Goal: Check status: Check status

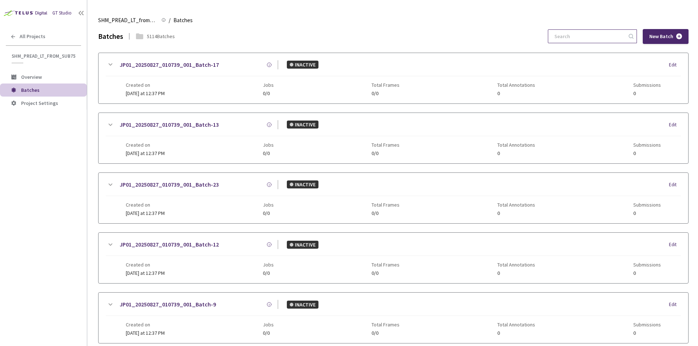
click at [598, 32] on input at bounding box center [588, 36] width 77 height 13
paste input "US01_20250707_184253_001_Batch-6"
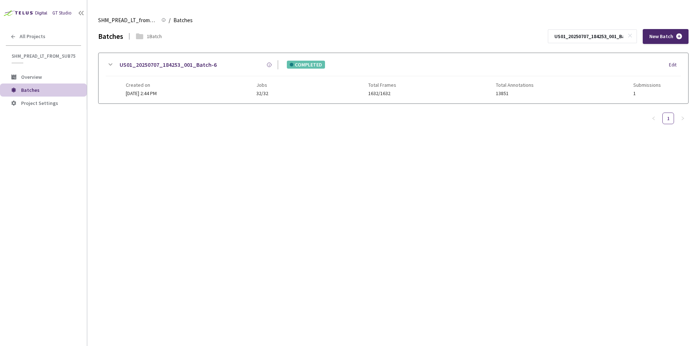
scroll to position [0, 21]
type input "US01_20250707_184253_001_Batch-6"
click at [185, 67] on link "US01_20250707_184253_001_Batch-6" at bounding box center [168, 64] width 97 height 9
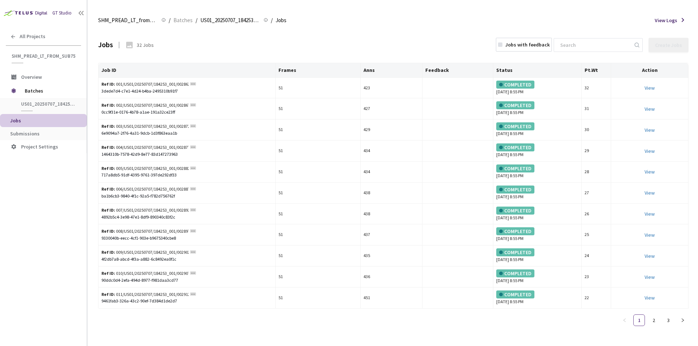
click at [31, 124] on li "Jobs" at bounding box center [43, 120] width 87 height 13
click at [59, 133] on span "Submissions" at bounding box center [45, 134] width 71 height 6
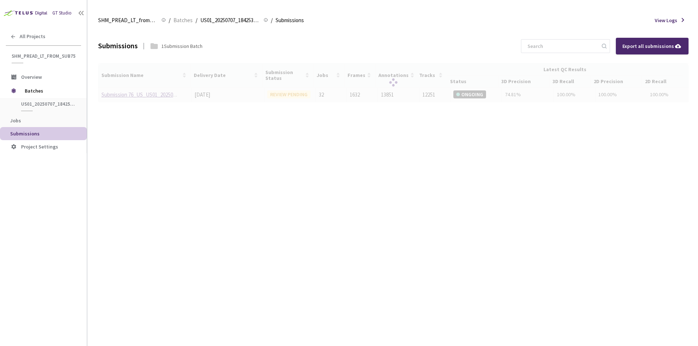
drag, startPoint x: 121, startPoint y: 98, endPoint x: 126, endPoint y: 96, distance: 4.9
click at [122, 97] on div at bounding box center [393, 82] width 590 height 39
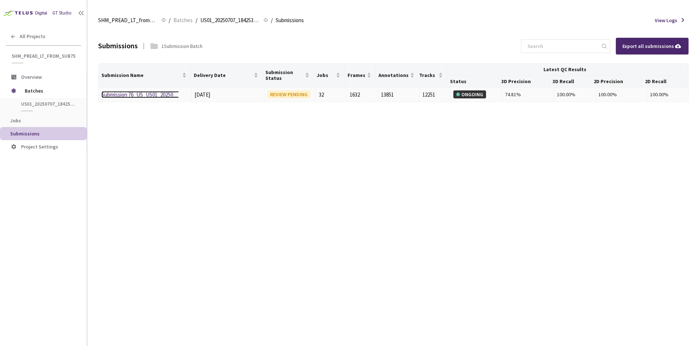
click at [129, 95] on link "Submission 76_US_US01_20250707_184253" at bounding box center [149, 94] width 97 height 7
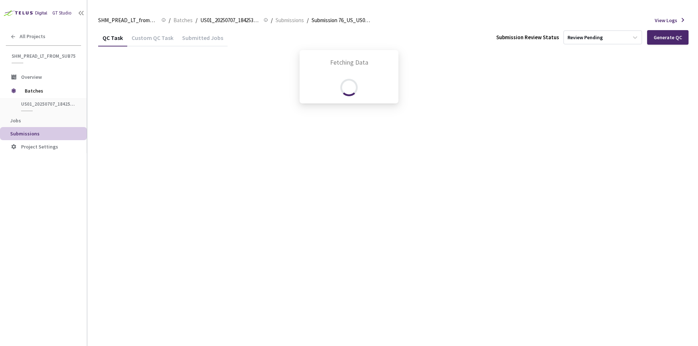
click at [163, 37] on div "Fetching Data" at bounding box center [349, 173] width 698 height 346
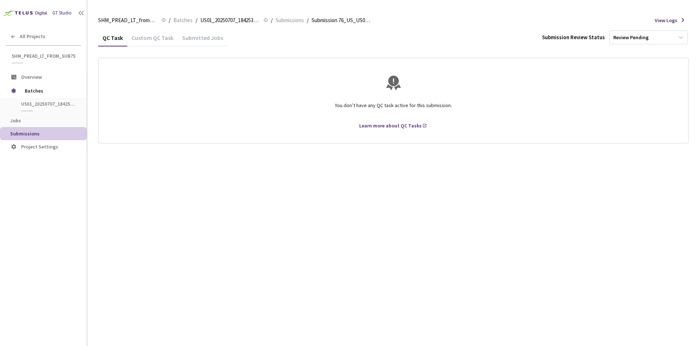
click at [206, 41] on div "Submitted Jobs" at bounding box center [203, 40] width 50 height 12
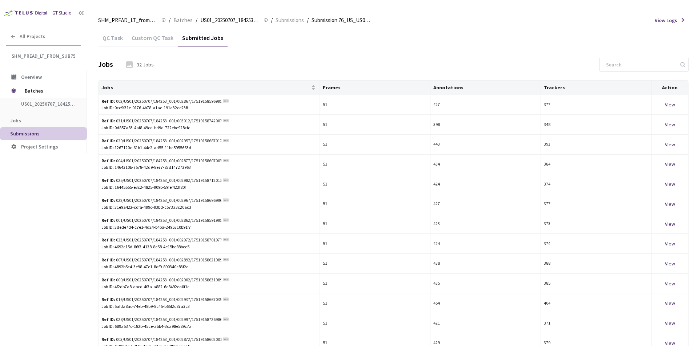
click at [158, 41] on div "Custom QC Task" at bounding box center [152, 40] width 51 height 12
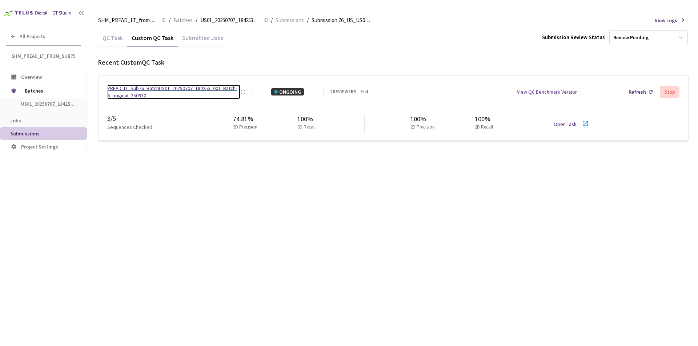
click at [150, 89] on div "PREAD_LT_Sub76_BatchUS01_20250707_184253_001_Batch-6_original_250910" at bounding box center [173, 92] width 133 height 15
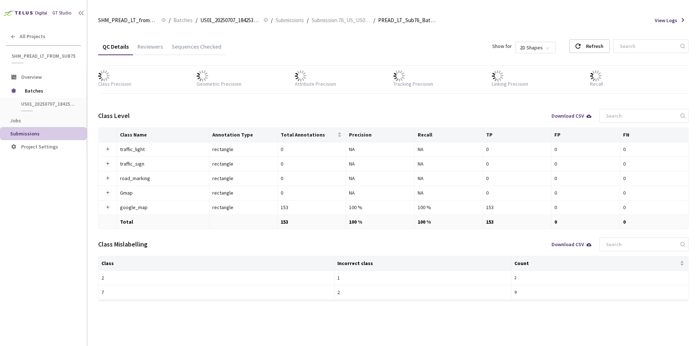
click at [193, 45] on div "Sequences Checked" at bounding box center [196, 49] width 59 height 12
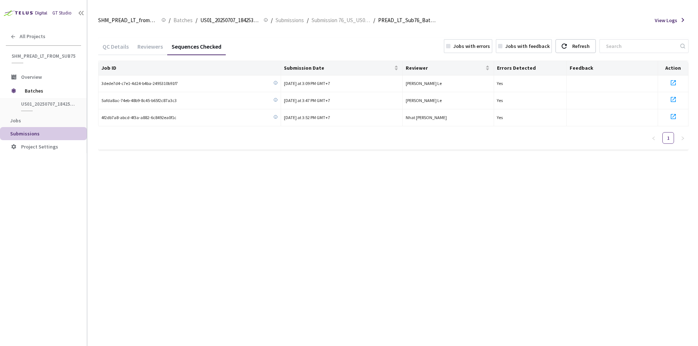
click at [41, 132] on span "Submissions" at bounding box center [45, 134] width 71 height 6
click at [124, 48] on div "QC Details" at bounding box center [115, 49] width 35 height 12
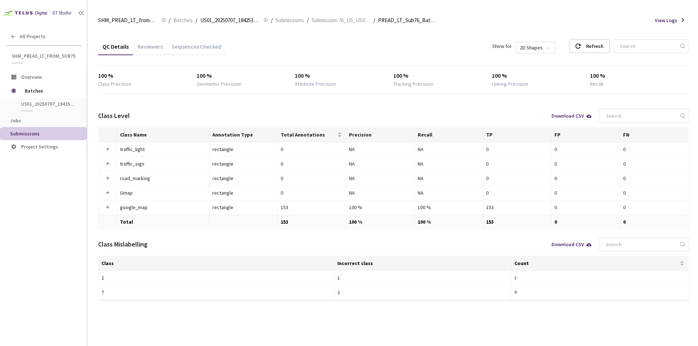
click at [158, 44] on div "Reviewers" at bounding box center [150, 49] width 34 height 12
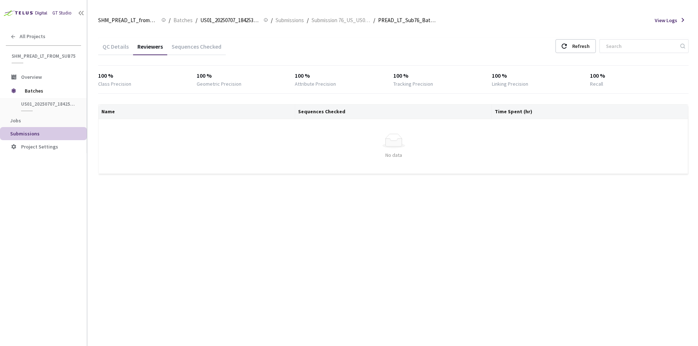
click at [210, 51] on div "Sequences Checked" at bounding box center [196, 49] width 59 height 12
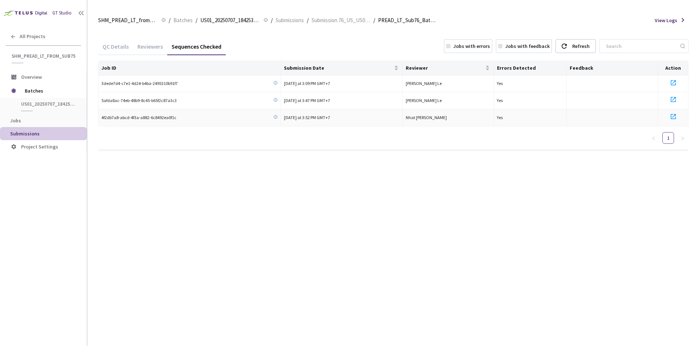
click at [133, 115] on span "4f2db7a8-abcd-4f3a-a882-6c8492ea0f1c" at bounding box center [138, 118] width 75 height 7
click at [133, 116] on span "4f2db7a8-abcd-4f3a-a882-6c8492ea0f1c" at bounding box center [138, 118] width 75 height 7
copy div "4f2db7a8-abcd-4f3a-a882-6c8492ea0f1c"
click at [31, 120] on span "Jobs" at bounding box center [45, 121] width 71 height 6
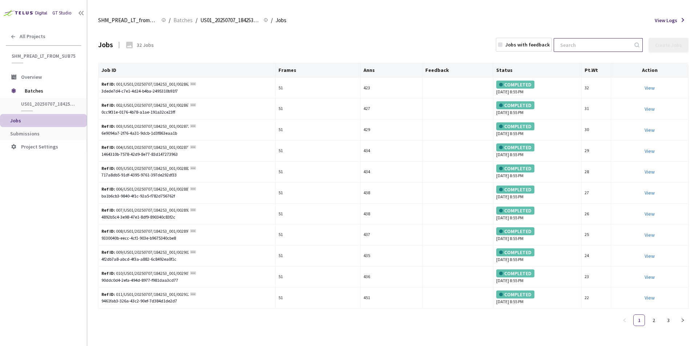
click at [593, 51] on input at bounding box center [594, 45] width 77 height 13
paste input "f482bb09-9ae7-40d8-92ef-d257531b1685"
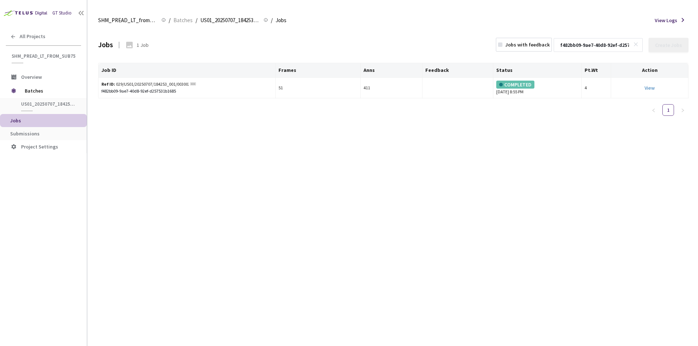
scroll to position [0, 27]
type input "f482bb09-9ae7-40d8-92ef-d257531b1685"
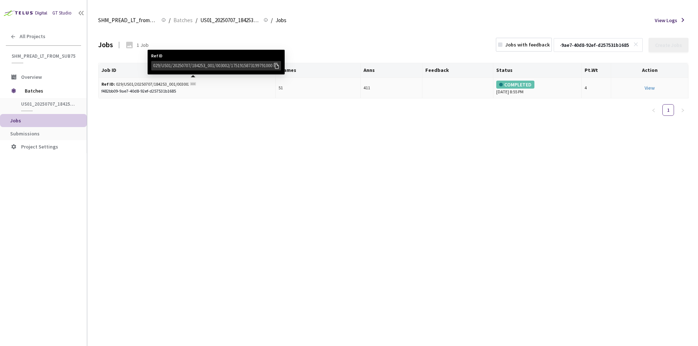
click at [196, 84] on rect at bounding box center [193, 84] width 6 height 3
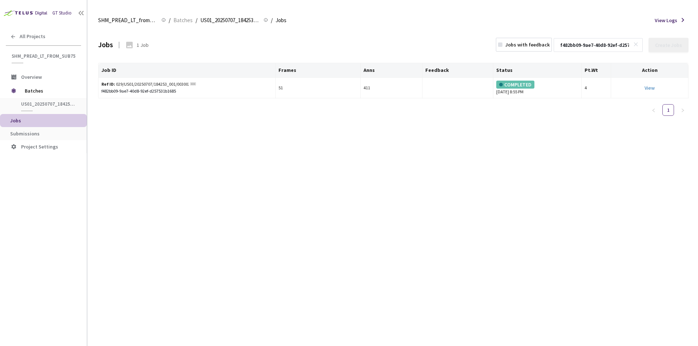
drag, startPoint x: 207, startPoint y: 68, endPoint x: 194, endPoint y: 69, distance: 12.9
click at [208, 67] on th "Job ID" at bounding box center [187, 70] width 177 height 15
click at [194, 81] on td "Ref ID: 029/US01/20250707/184253_001/003002/1751915873199791000 Ref ID 029/US01…" at bounding box center [187, 88] width 177 height 21
click at [190, 84] on div "Ref ID: 029/US01/20250707/184253_001/003002/1751915873199791000 Ref ID 029/US01…" at bounding box center [148, 84] width 95 height 7
click at [192, 83] on rect at bounding box center [193, 84] width 6 height 3
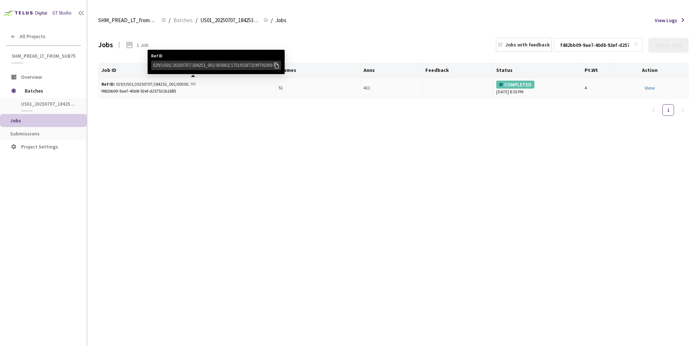
click at [208, 68] on div "029/US01/20250707/184253_001/003002/1751915873199791000" at bounding box center [213, 65] width 120 height 7
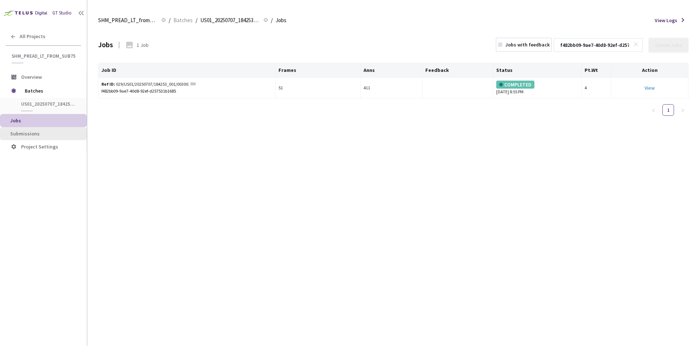
click at [29, 130] on span "Submissions" at bounding box center [24, 133] width 29 height 7
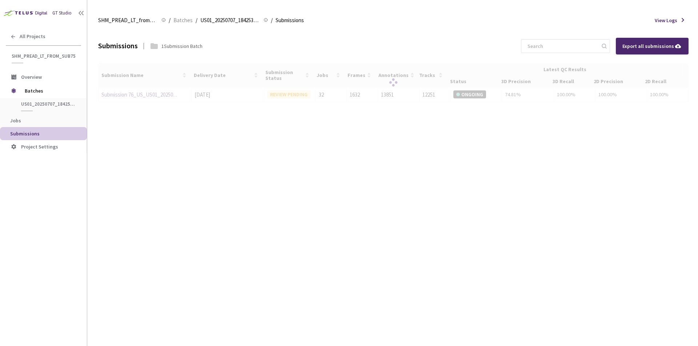
click at [124, 97] on div at bounding box center [393, 82] width 590 height 39
click at [128, 93] on div at bounding box center [393, 82] width 590 height 39
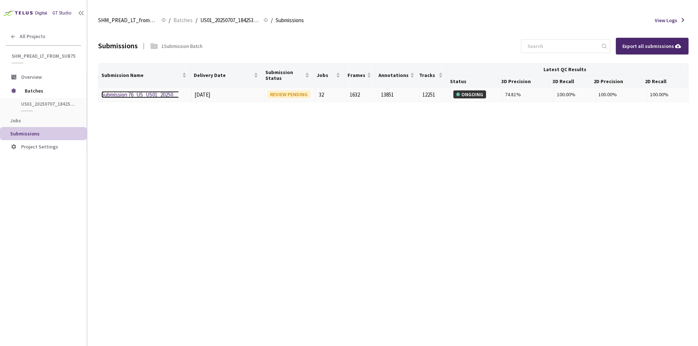
click at [129, 95] on link "Submission 76_US_US01_20250707_184253" at bounding box center [149, 94] width 97 height 7
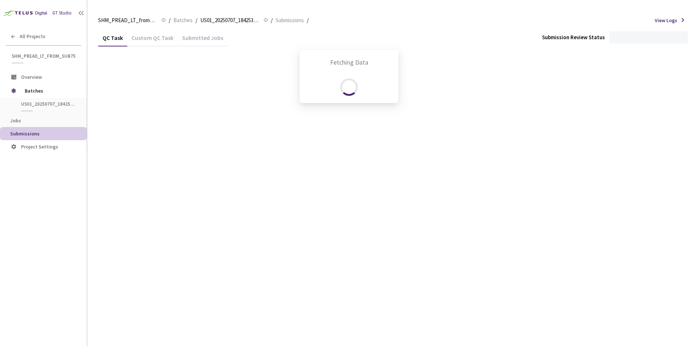
click at [131, 95] on div "Fetching Data" at bounding box center [349, 173] width 698 height 346
click at [161, 33] on div "Custom QC Task" at bounding box center [152, 37] width 51 height 16
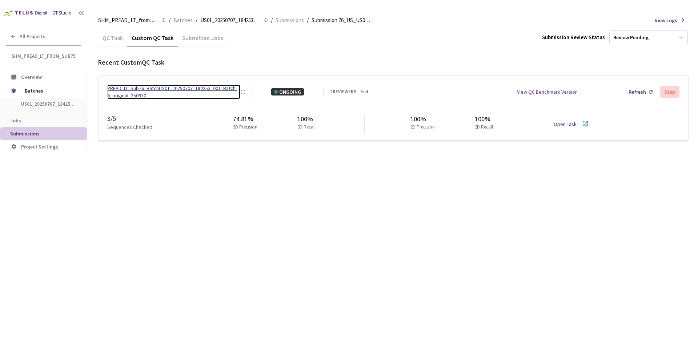
click at [150, 87] on div "PREAD_LT_Sub76_BatchUS01_20250707_184253_001_Batch-6_original_250910" at bounding box center [173, 92] width 133 height 15
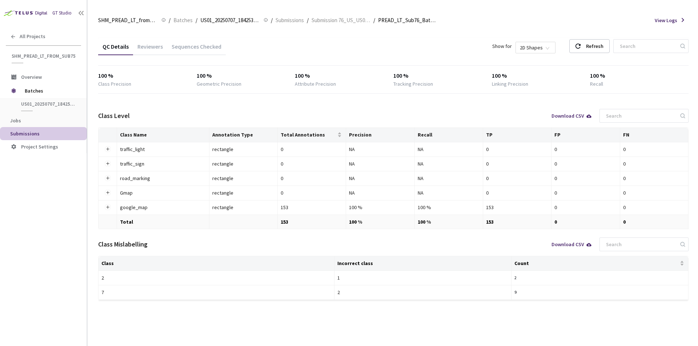
drag, startPoint x: 190, startPoint y: 56, endPoint x: 192, endPoint y: 52, distance: 4.4
click at [190, 55] on div "QC Details Reviewers Sequences Checked Show for 2D Shapes Refresh" at bounding box center [393, 47] width 590 height 19
click at [196, 43] on div "Sequences Checked" at bounding box center [196, 49] width 59 height 12
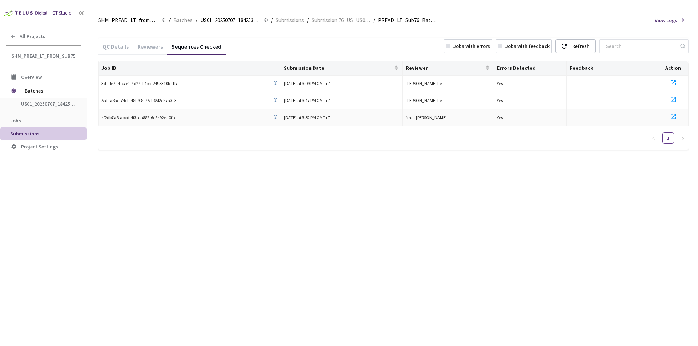
click at [150, 115] on span "4f2db7a8-abcd-4f3a-a882-6c8492ea0f1c" at bounding box center [138, 118] width 75 height 7
copy div "4f2db7a8-abcd-4f3a-a882-6c8492ea0f1c"
click at [115, 49] on div "QC Details" at bounding box center [115, 49] width 35 height 12
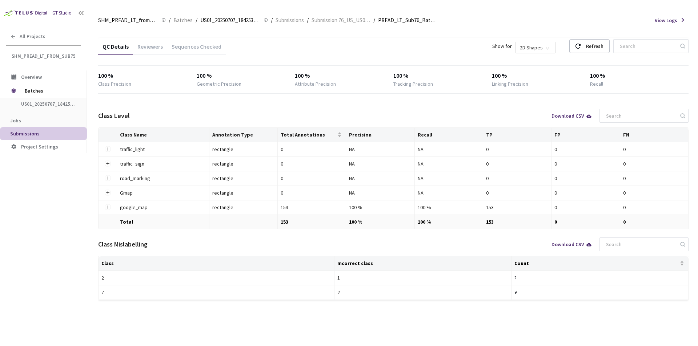
click at [191, 50] on div "Sequences Checked" at bounding box center [196, 49] width 59 height 12
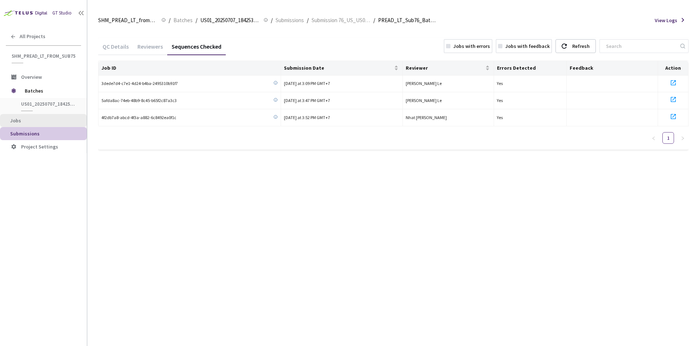
click at [56, 124] on span "Jobs" at bounding box center [45, 121] width 71 height 6
click at [671, 100] on icon at bounding box center [673, 99] width 9 height 9
click at [163, 100] on span "5afda8ac-74eb-48b9-8c45-b65f2c87a3c3" at bounding box center [138, 100] width 75 height 7
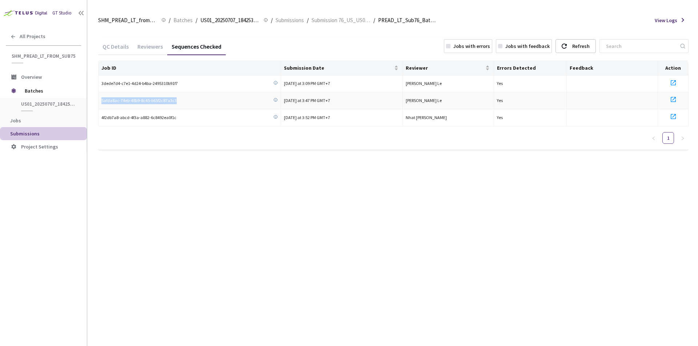
copy div "5afda8ac-74eb-48b9-8c45-b65f2c87a3c3"
click at [40, 95] on span "Batches" at bounding box center [50, 91] width 50 height 15
click at [25, 120] on span "Jobs" at bounding box center [45, 121] width 71 height 6
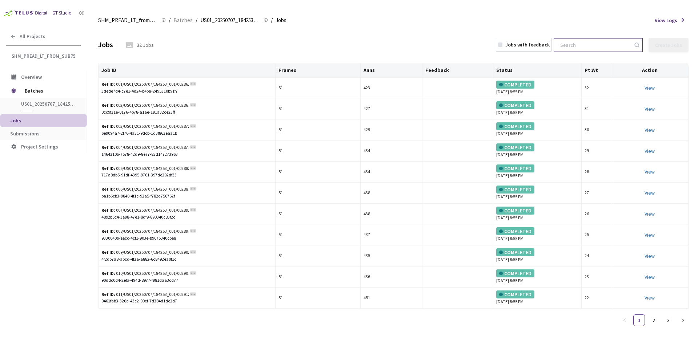
click at [580, 47] on input at bounding box center [594, 45] width 77 height 13
paste input "5afda8ac-74eb-48b9-8c45-b65f2c87a3c3"
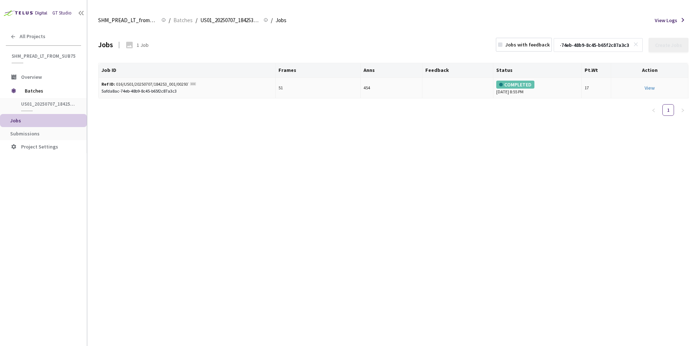
type input "5afda8ac-74eb-48b9-8c45-b65f2c87a3c3"
click at [194, 85] on rect at bounding box center [193, 84] width 6 height 3
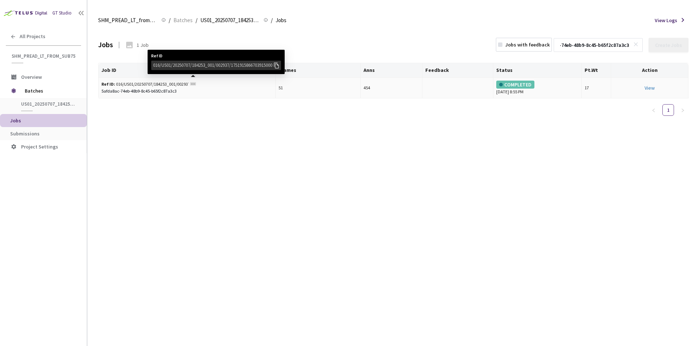
scroll to position [0, 0]
click at [219, 69] on div "016/US01/20250707/184253_001/002937/1751915866703915000" at bounding box center [213, 65] width 120 height 7
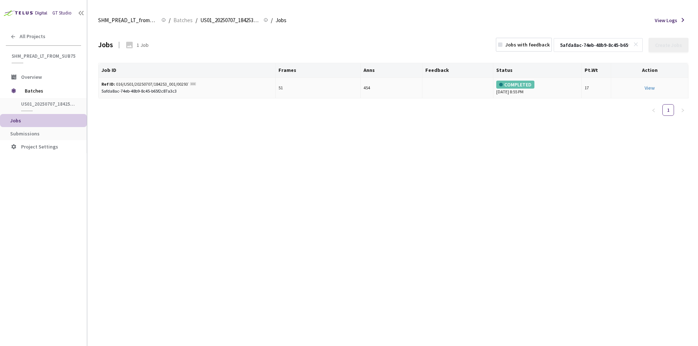
drag, startPoint x: 174, startPoint y: 87, endPoint x: 185, endPoint y: 84, distance: 11.6
click at [174, 86] on div "Ref ID: 016/US01/20250707/184253_001/002937/1751915866703915000" at bounding box center [144, 84] width 87 height 7
click at [190, 83] on icon at bounding box center [193, 84] width 6 height 4
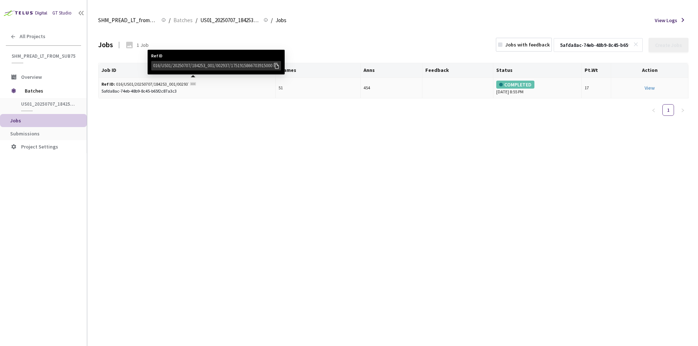
click at [193, 84] on circle at bounding box center [193, 84] width 1 height 1
click at [207, 64] on div "016/US01/20250707/184253_001/002937/1751915866703915000" at bounding box center [213, 65] width 120 height 7
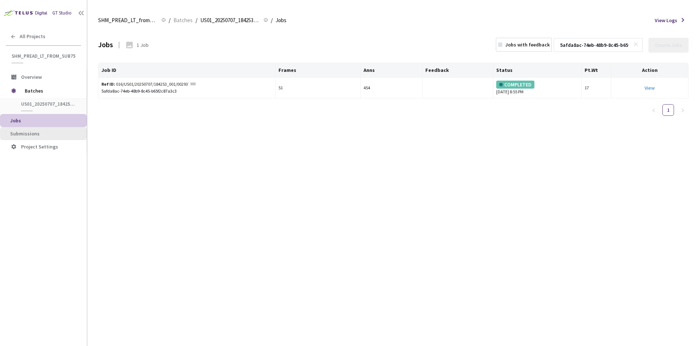
click at [57, 132] on span "Submissions" at bounding box center [45, 134] width 71 height 6
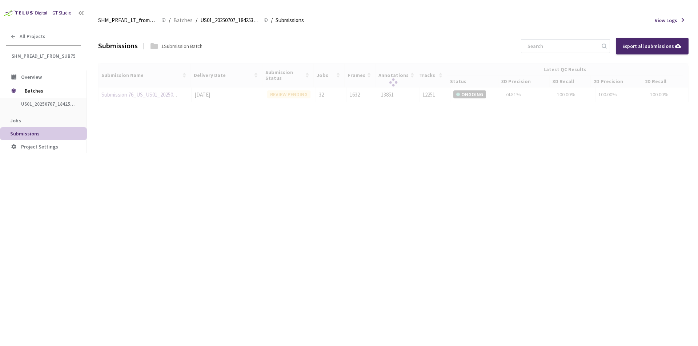
click at [140, 95] on div at bounding box center [393, 82] width 590 height 39
click at [137, 93] on div at bounding box center [393, 82] width 590 height 39
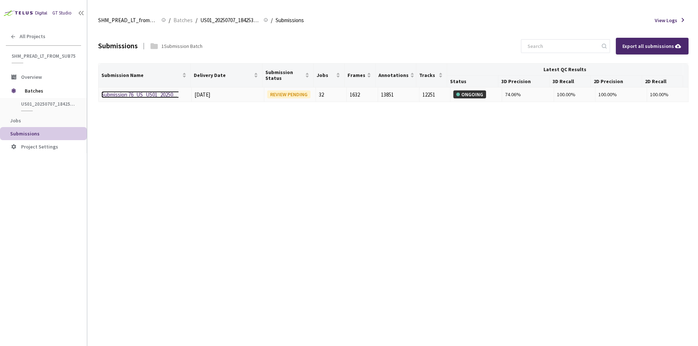
click at [125, 96] on link "Submission 76_US_US01_20250707_184253" at bounding box center [149, 94] width 97 height 7
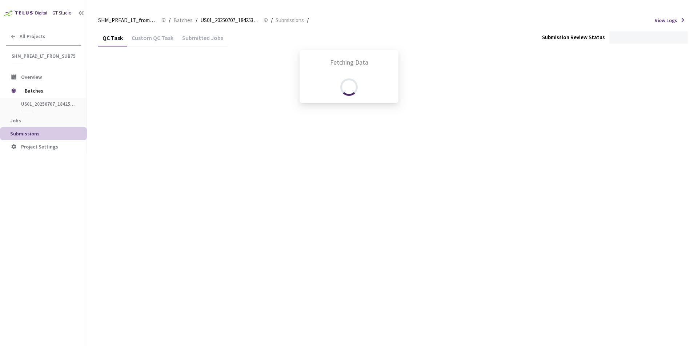
click at [125, 96] on div "Fetching Data" at bounding box center [349, 173] width 698 height 346
click at [161, 37] on div "Custom QC Task" at bounding box center [152, 40] width 51 height 12
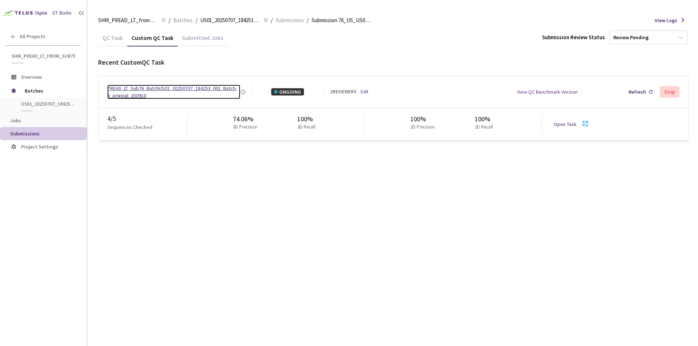
click at [174, 85] on div "PREAD_LT_Sub76_BatchUS01_20250707_184253_001_Batch-6_original_250910" at bounding box center [173, 92] width 133 height 15
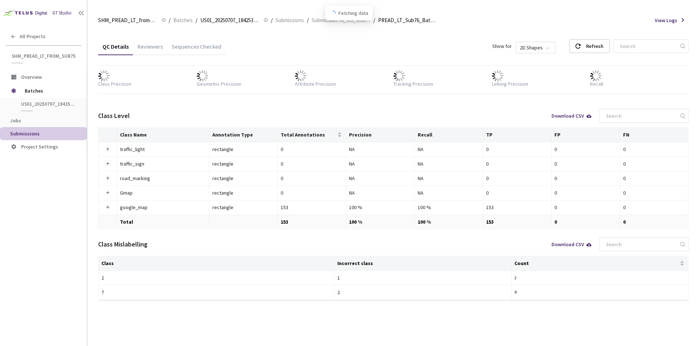
click at [194, 47] on div "Sequences Checked" at bounding box center [196, 49] width 59 height 12
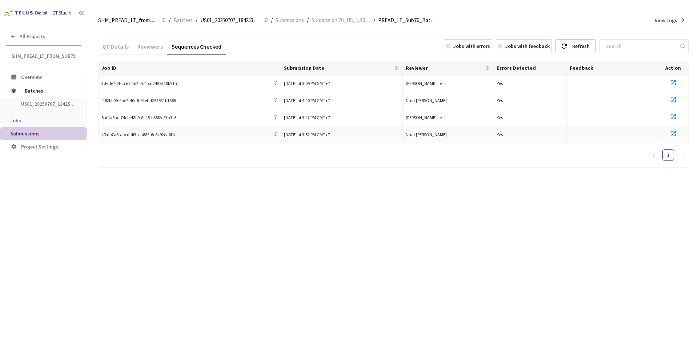
click at [671, 133] on icon at bounding box center [673, 133] width 5 height 5
click at [672, 100] on icon at bounding box center [673, 99] width 5 height 5
drag, startPoint x: 585, startPoint y: 43, endPoint x: 578, endPoint y: 45, distance: 7.4
click at [584, 43] on div "Refresh" at bounding box center [580, 46] width 17 height 13
click at [673, 152] on icon at bounding box center [673, 150] width 9 height 9
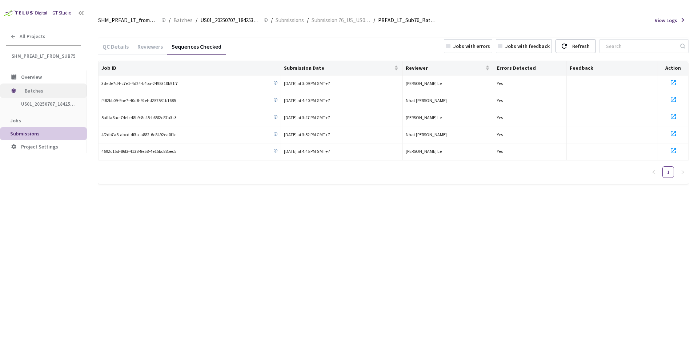
click at [56, 94] on span "Batches" at bounding box center [50, 91] width 50 height 15
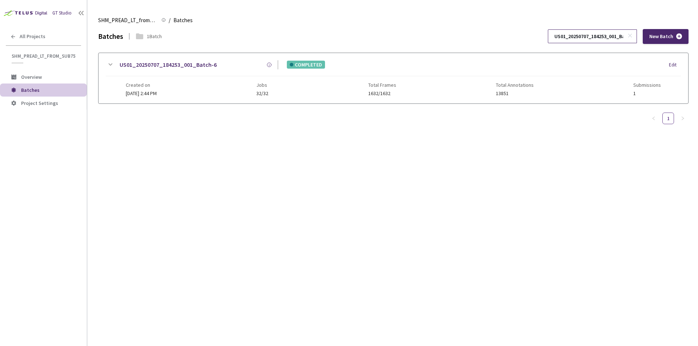
click at [591, 39] on input "US01_20250707_184253_001_Batch-6" at bounding box center [588, 36] width 77 height 13
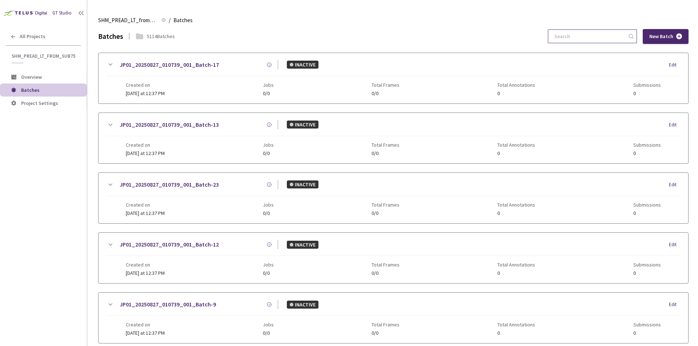
click at [589, 42] on input at bounding box center [588, 36] width 77 height 13
click at [586, 37] on input at bounding box center [588, 36] width 77 height 13
paste input "US01_20250626_220218_001_Batch-7"
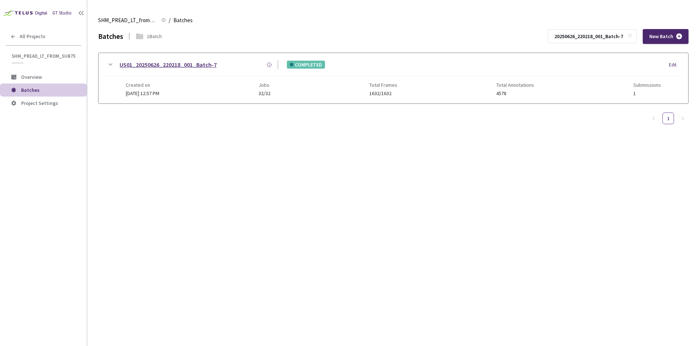
type input "US01_20250626_220218_001_Batch-7"
click at [196, 67] on link "US01_20250626_220218_001_Batch-7" at bounding box center [168, 64] width 97 height 9
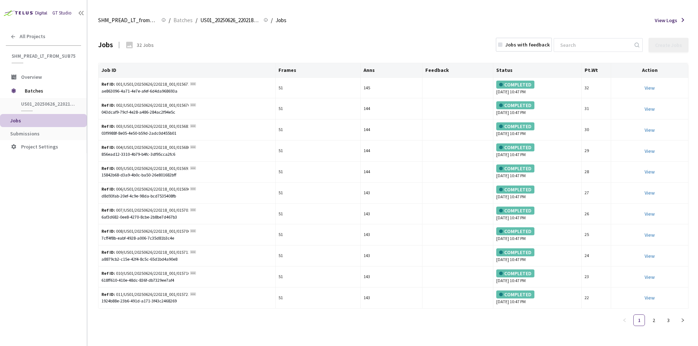
click at [48, 132] on span "Submissions" at bounding box center [45, 134] width 71 height 6
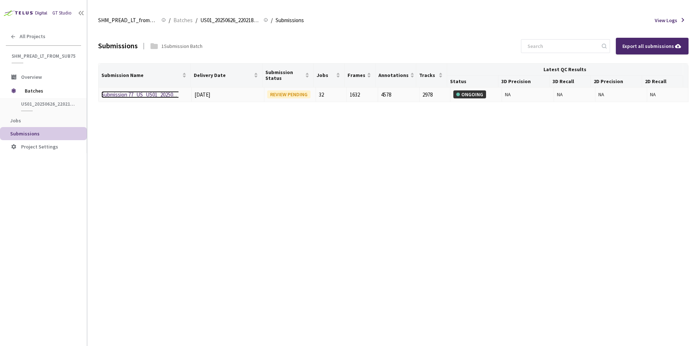
click at [154, 92] on link "Submission 77_US_US01_20250626_220218" at bounding box center [149, 94] width 97 height 7
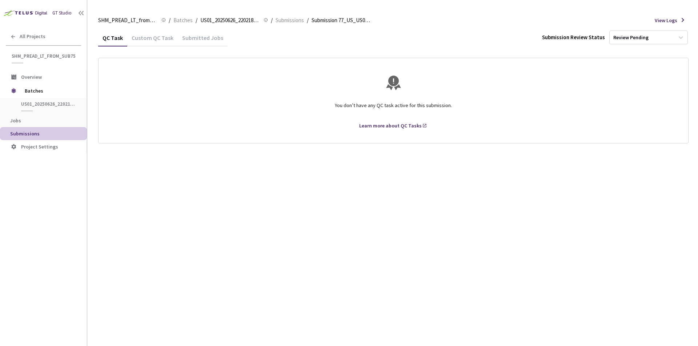
click at [154, 42] on div "Custom QC Task" at bounding box center [152, 40] width 51 height 12
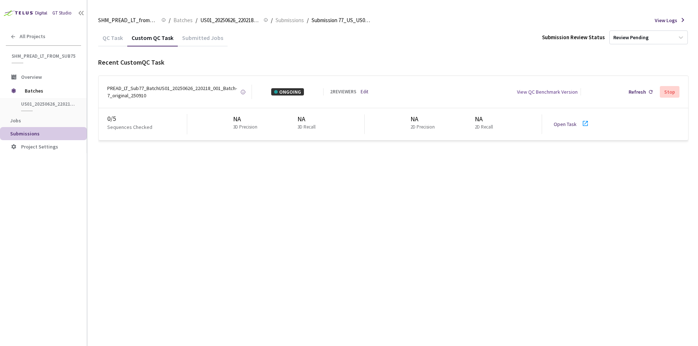
click at [587, 125] on icon at bounding box center [585, 123] width 5 height 5
click at [42, 122] on span "Jobs" at bounding box center [45, 121] width 71 height 6
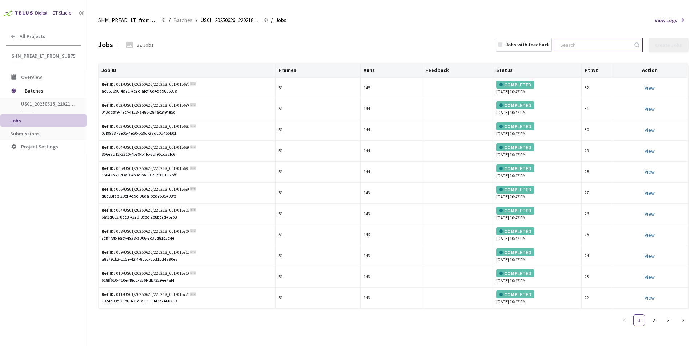
drag, startPoint x: 604, startPoint y: 47, endPoint x: 521, endPoint y: 64, distance: 84.9
click at [603, 47] on input at bounding box center [594, 45] width 77 height 13
paste input "ae863096-4a71-4e7e-afef-6d4da968693a"
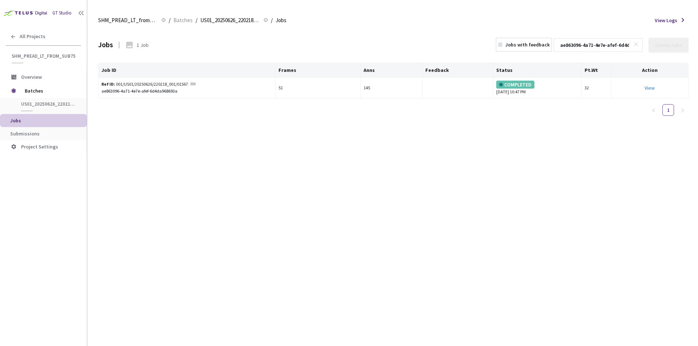
scroll to position [0, 27]
type input "ae863096-4a71-4e7e-afef-6d4da968693a"
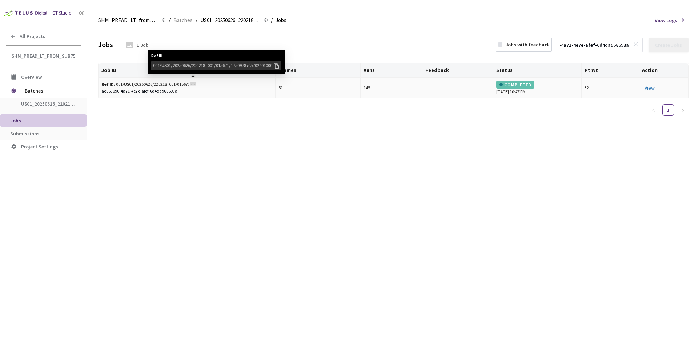
click at [192, 85] on g at bounding box center [193, 84] width 6 height 3
click at [202, 64] on div "001/US01/20250626/220218_001/015671/1750978705702401000" at bounding box center [213, 65] width 120 height 7
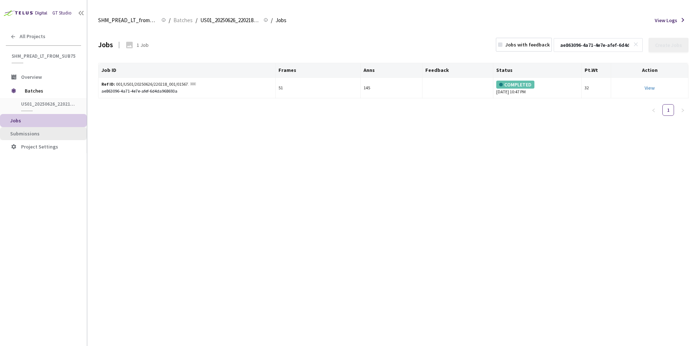
click at [27, 131] on span "Submissions" at bounding box center [24, 133] width 29 height 7
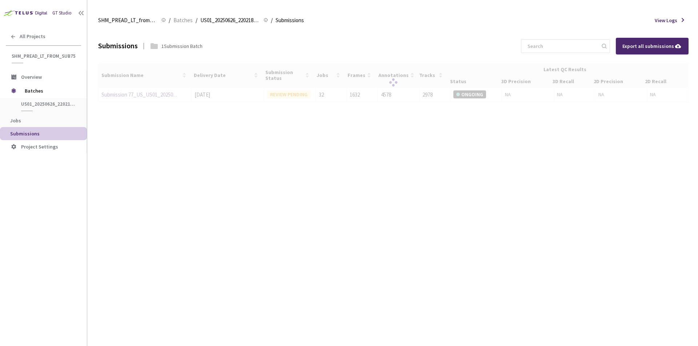
click at [126, 95] on div at bounding box center [393, 82] width 590 height 39
click at [128, 93] on div at bounding box center [393, 82] width 590 height 39
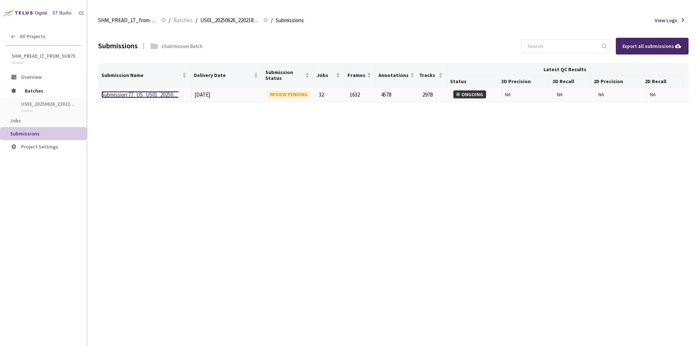
click at [128, 91] on link "Submission 77_US_US01_20250626_220218" at bounding box center [149, 94] width 97 height 7
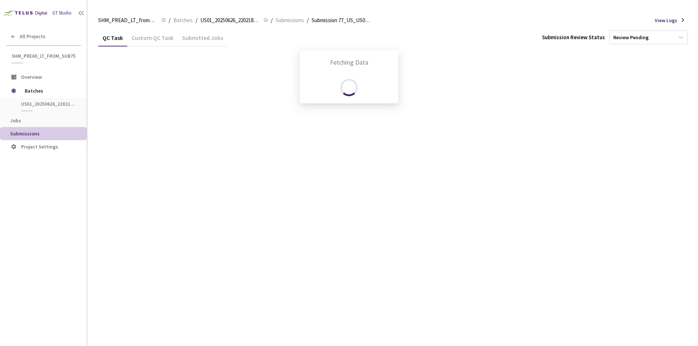
click at [138, 43] on div "Fetching Data" at bounding box center [349, 173] width 698 height 346
click at [54, 92] on span "Batches" at bounding box center [50, 91] width 50 height 15
